Goal: Book appointment/travel/reservation

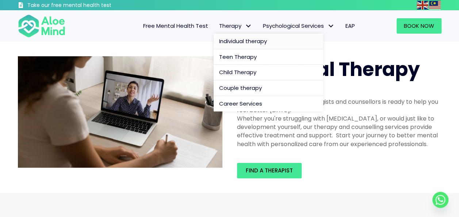
click at [246, 43] on span "Individual therapy" at bounding box center [243, 41] width 48 height 8
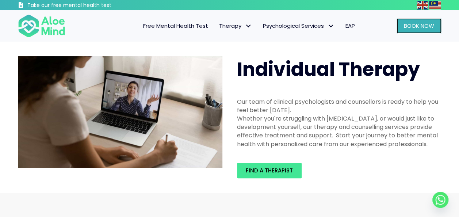
click at [415, 27] on span "Book Now" at bounding box center [419, 26] width 30 height 8
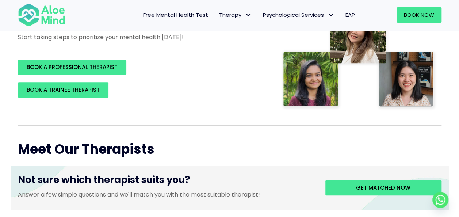
scroll to position [171, 0]
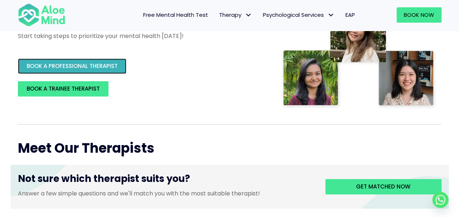
click at [85, 62] on link "BOOK A PROFESSIONAL THERAPIST" at bounding box center [72, 65] width 108 height 15
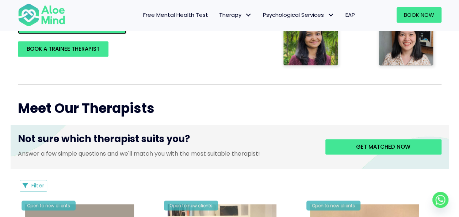
scroll to position [214, 0]
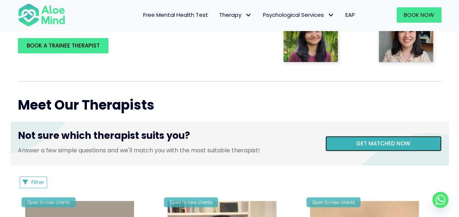
click at [341, 138] on link "Get matched now" at bounding box center [383, 143] width 116 height 15
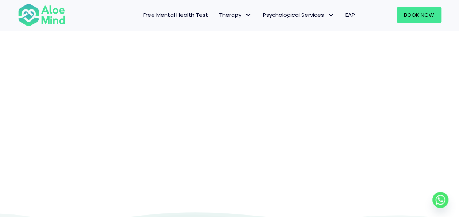
scroll to position [121, 0]
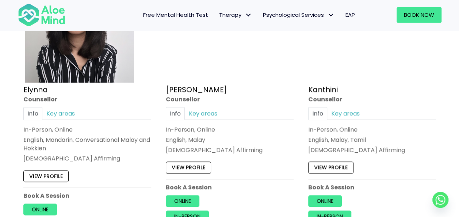
scroll to position [454, 0]
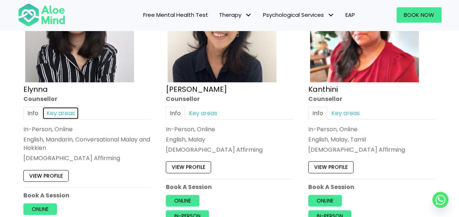
click at [71, 112] on link "Key areas" at bounding box center [60, 113] width 36 height 13
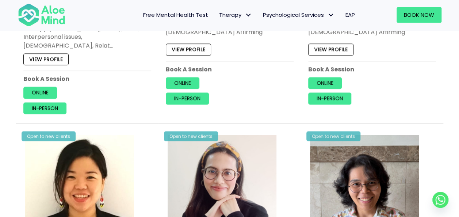
scroll to position [572, 0]
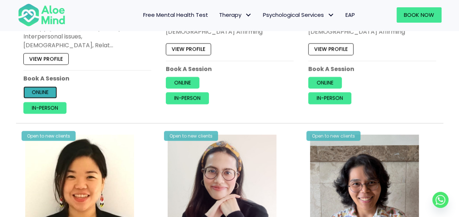
click at [52, 86] on link "Online" at bounding box center [40, 92] width 34 height 12
